Goal: Find specific page/section: Find specific page/section

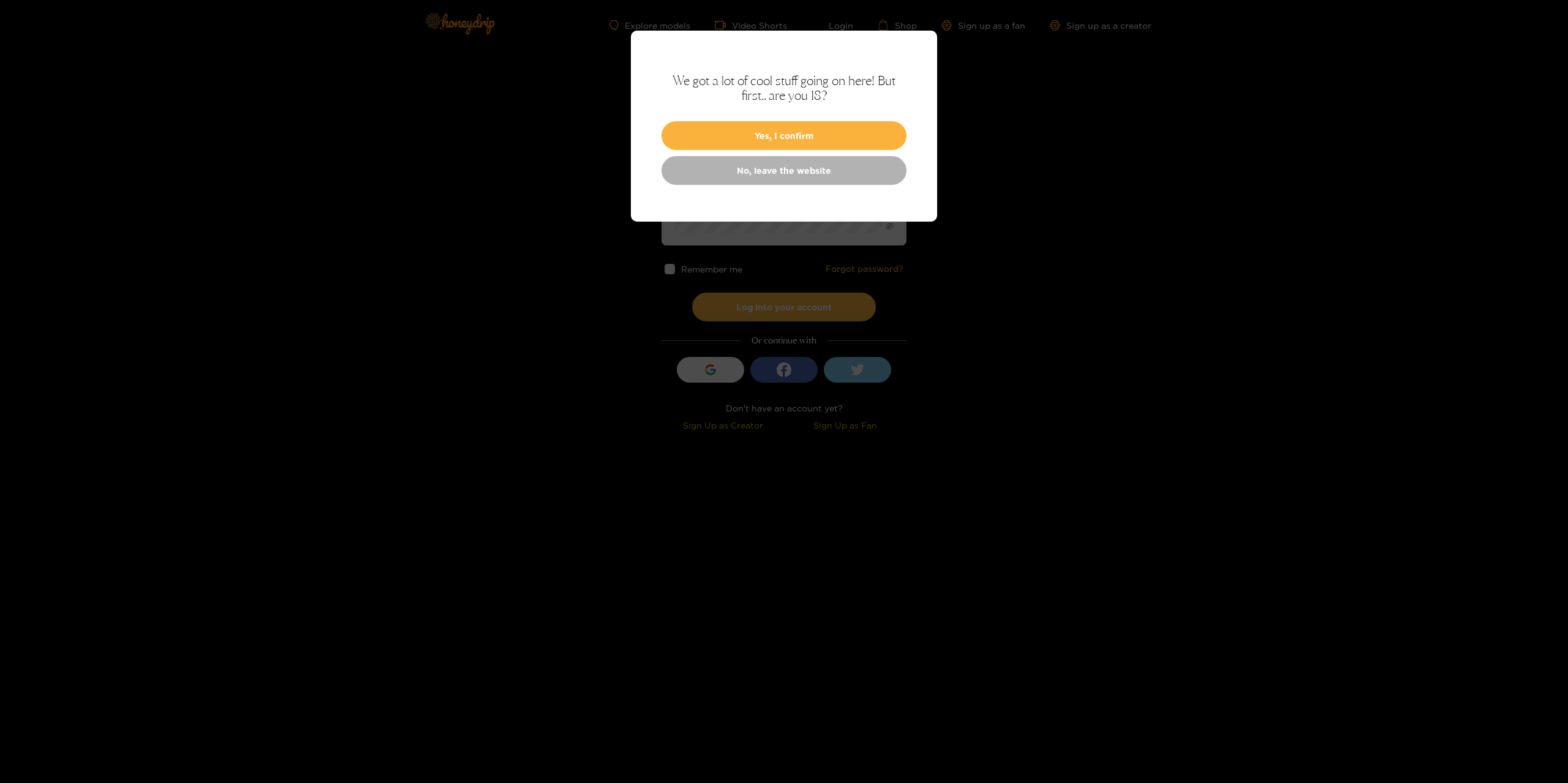
click at [791, 118] on div "We got a lot of cool stuff going on here! But first.. are you 18? Yes, I confir…" at bounding box center [784, 126] width 307 height 191
click at [793, 130] on button "Yes, I confirm" at bounding box center [784, 136] width 245 height 29
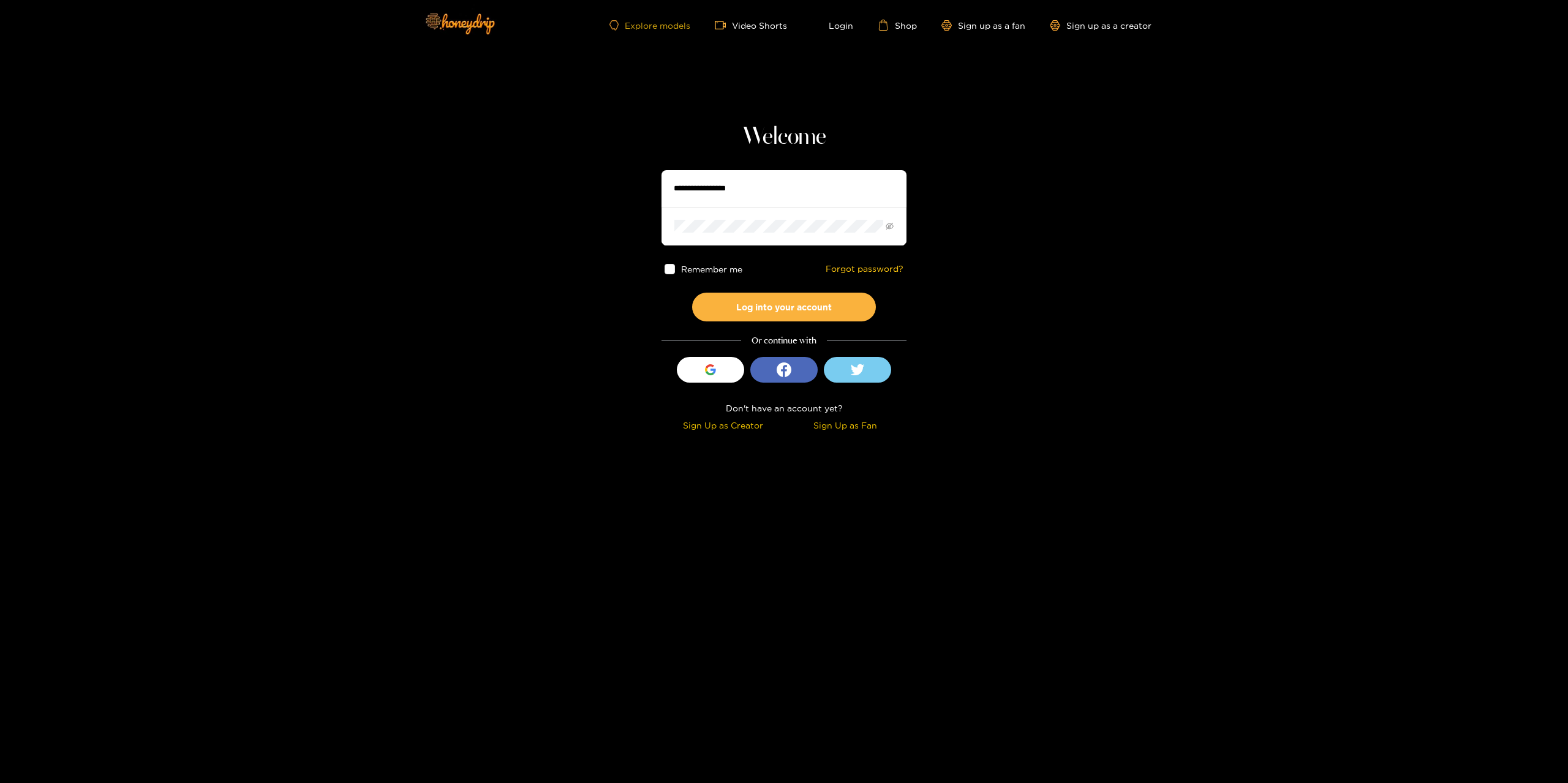
click at [643, 27] on link "Explore models" at bounding box center [649, 25] width 80 height 11
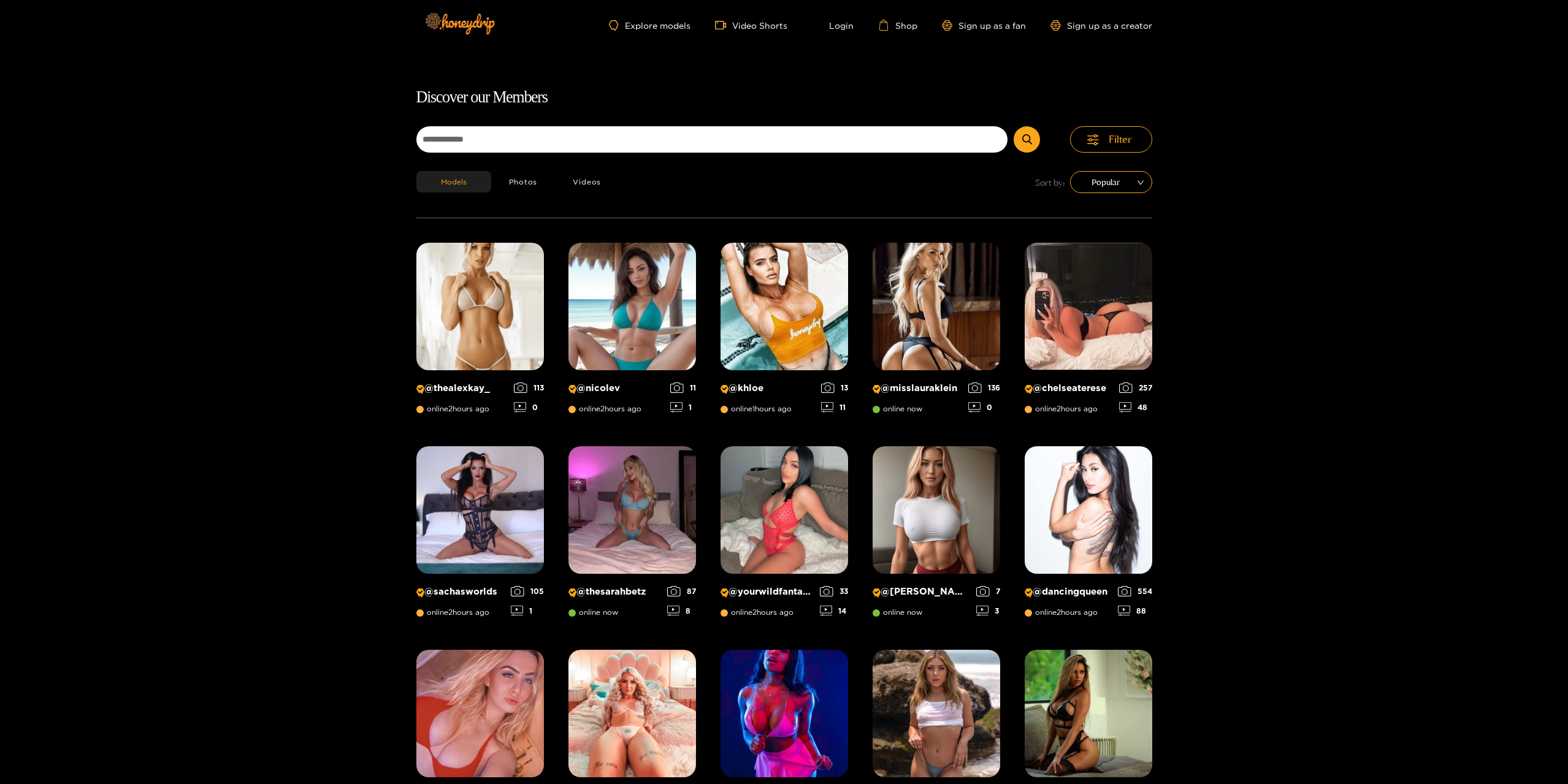
click at [607, 154] on form at bounding box center [743, 143] width 654 height 33
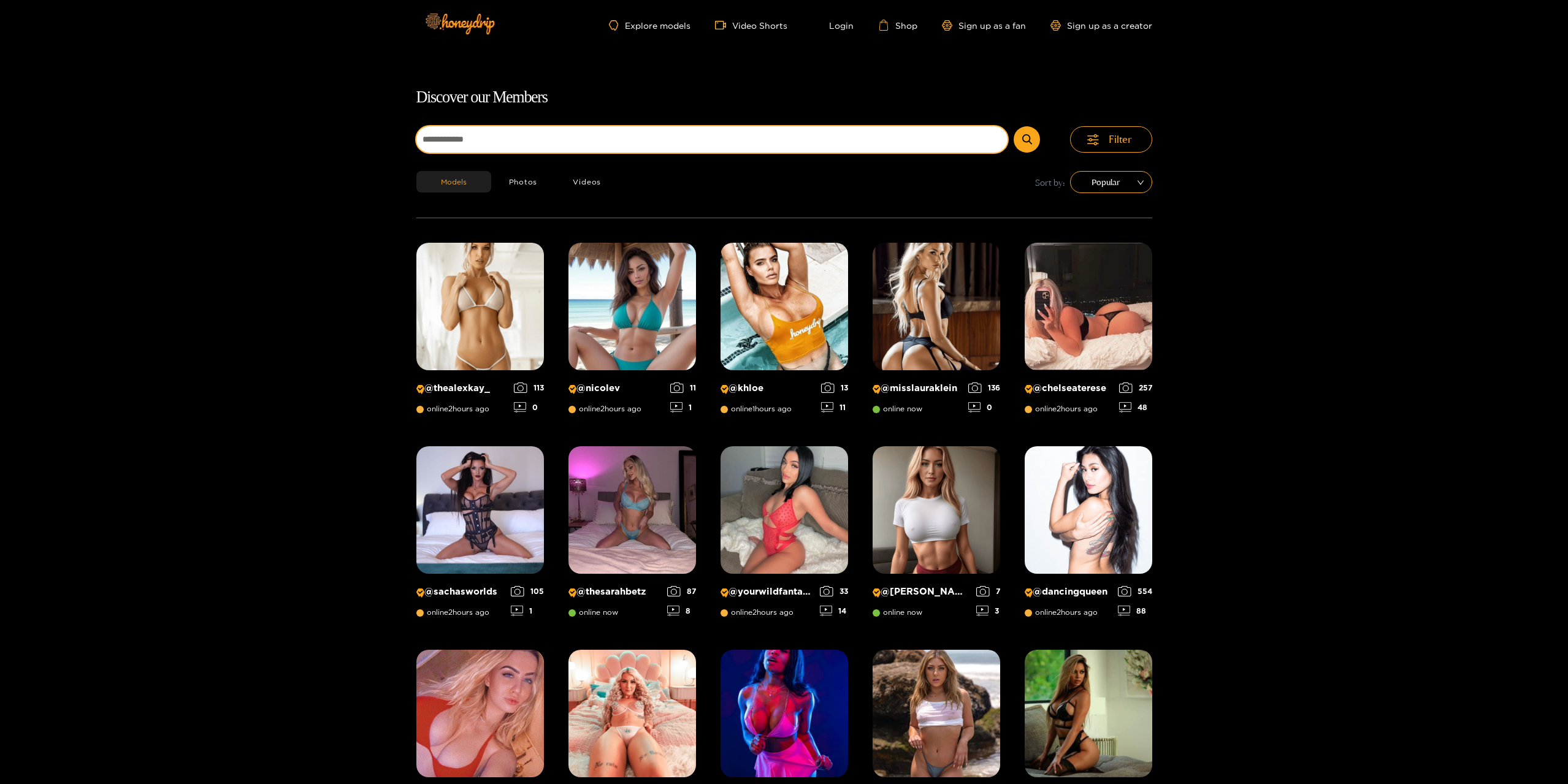
click at [609, 151] on input at bounding box center [712, 139] width 592 height 26
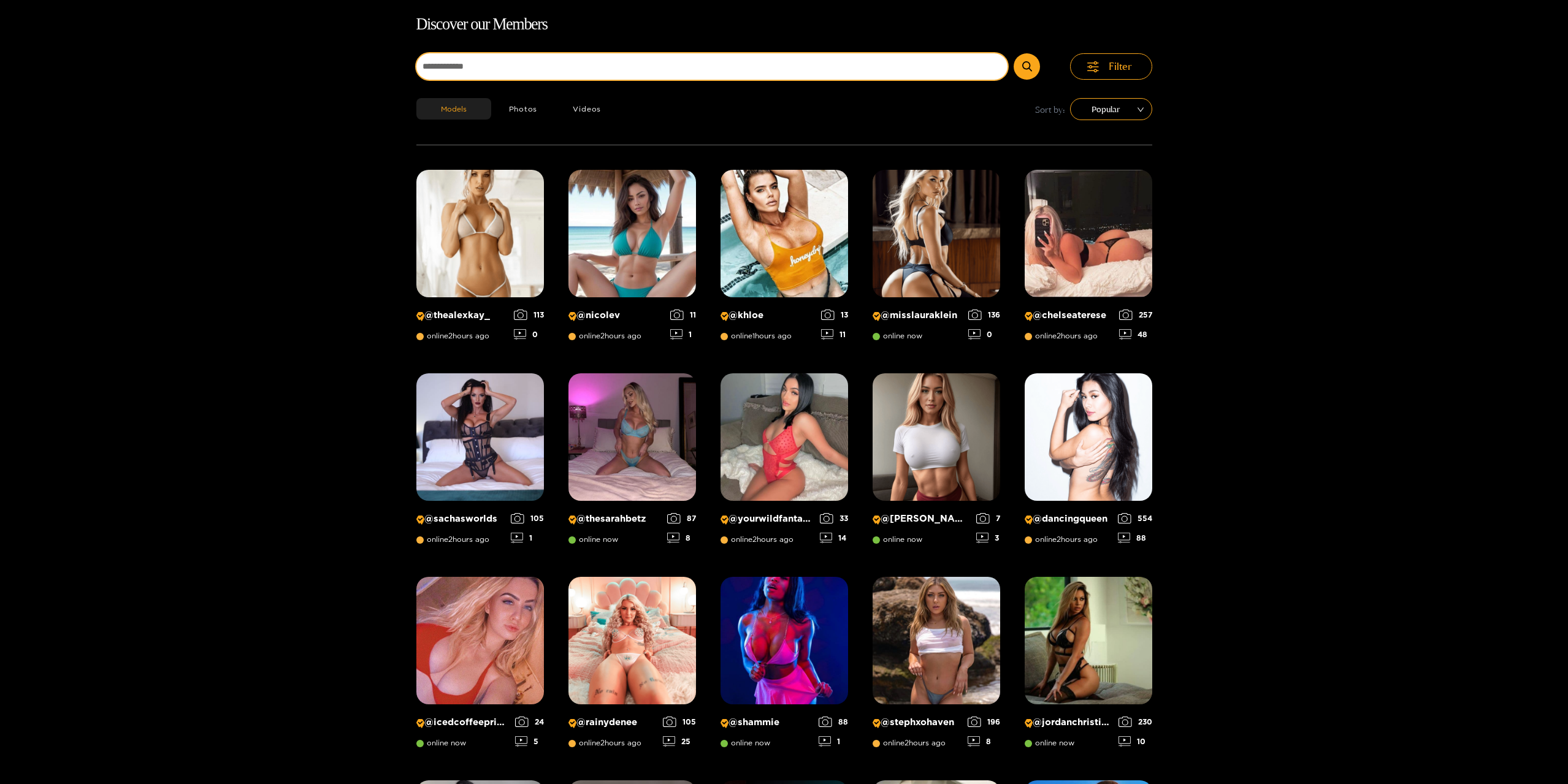
scroll to position [79, 0]
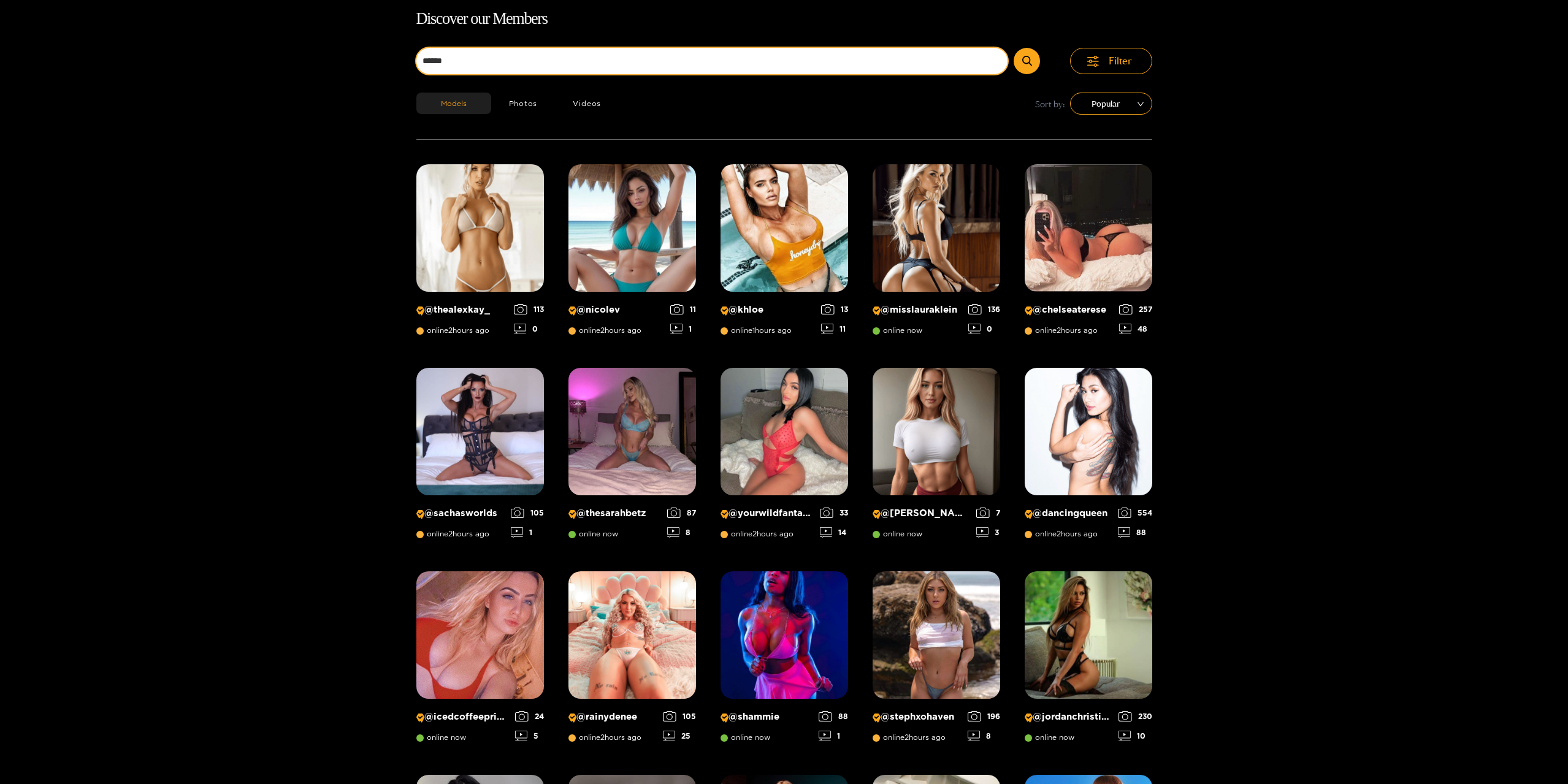
click at [1014, 48] on button "submit" at bounding box center [1027, 61] width 26 height 26
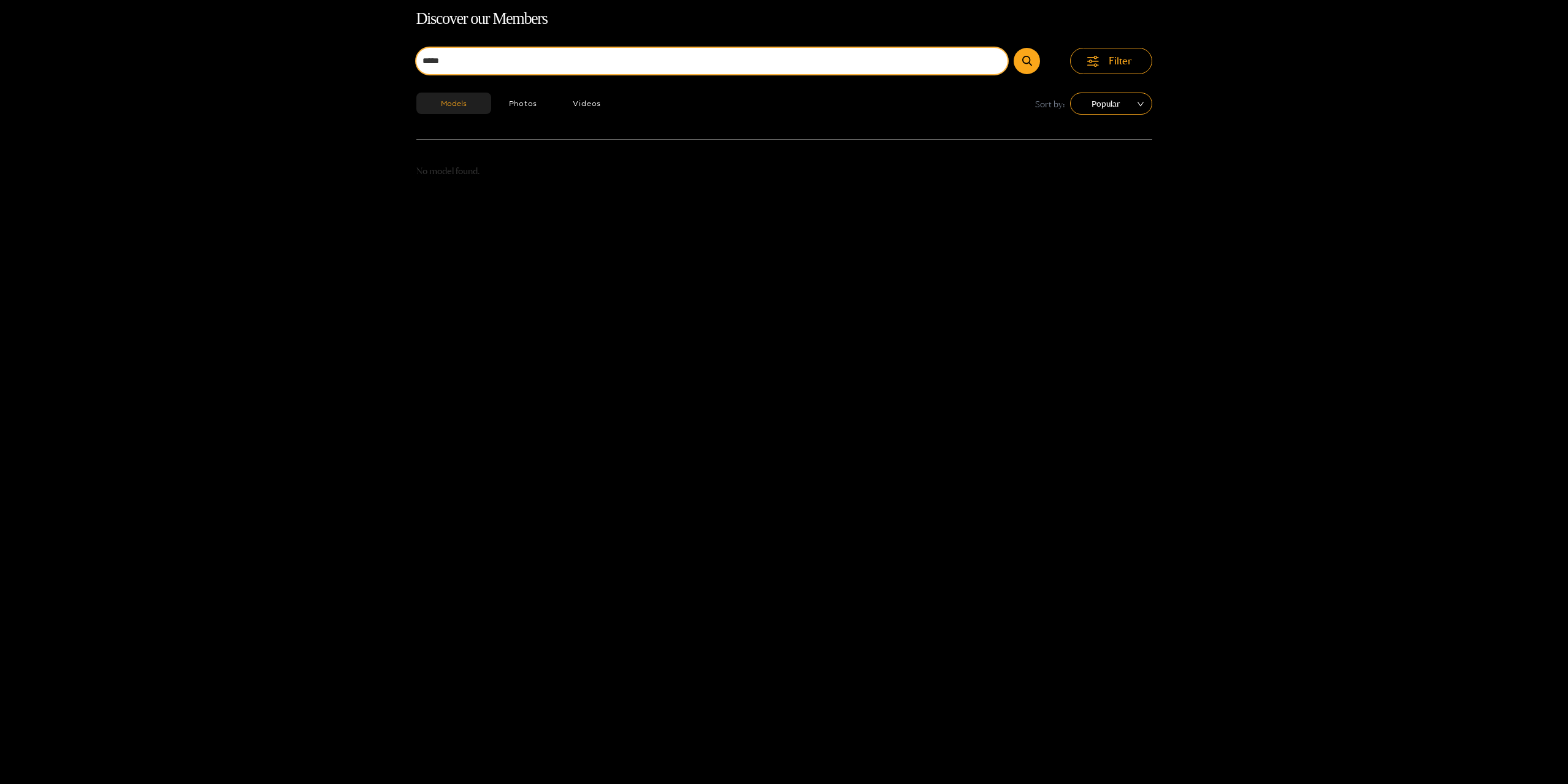
type input "*****"
click at [1014, 48] on button "submit" at bounding box center [1027, 61] width 26 height 26
